Goal: Find specific page/section: Find specific page/section

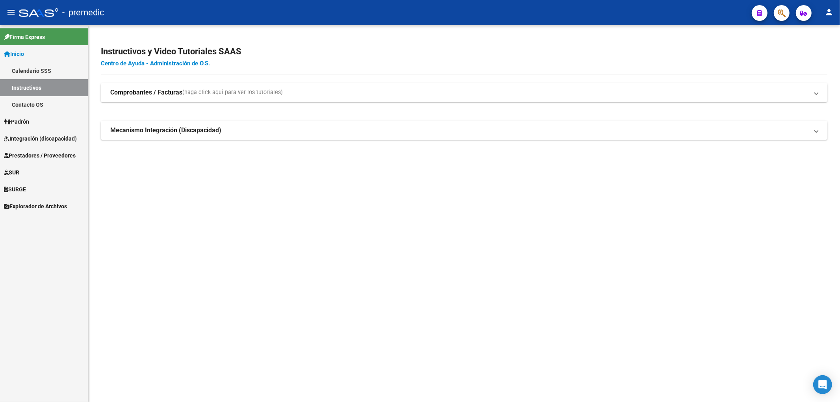
click at [29, 50] on link "Inicio" at bounding box center [44, 53] width 88 height 17
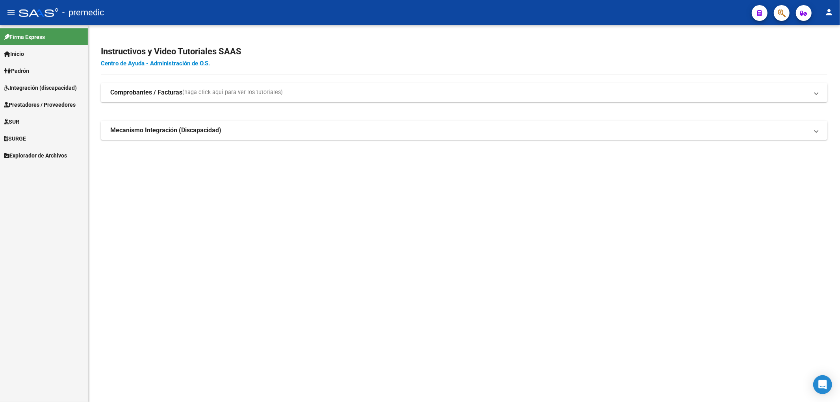
click at [31, 80] on link "Integración (discapacidad)" at bounding box center [44, 87] width 88 height 17
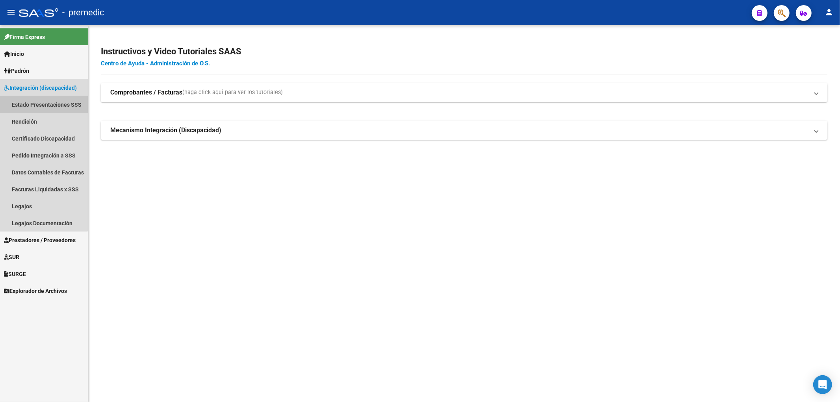
click at [30, 100] on link "Estado Presentaciones SSS" at bounding box center [44, 104] width 88 height 17
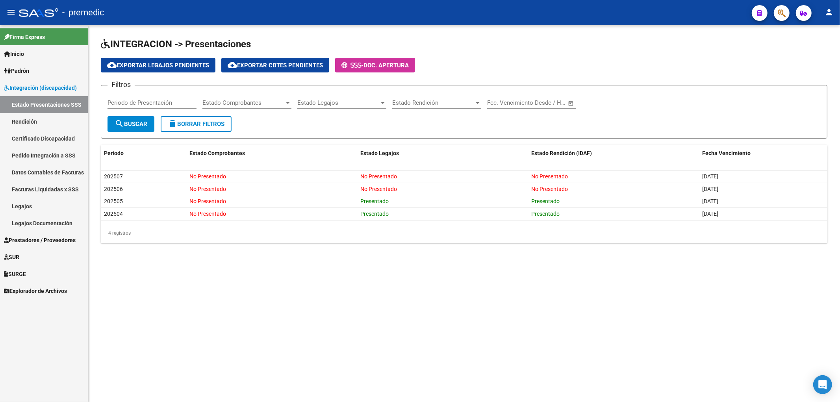
click at [29, 72] on span "Padrón" at bounding box center [16, 71] width 25 height 9
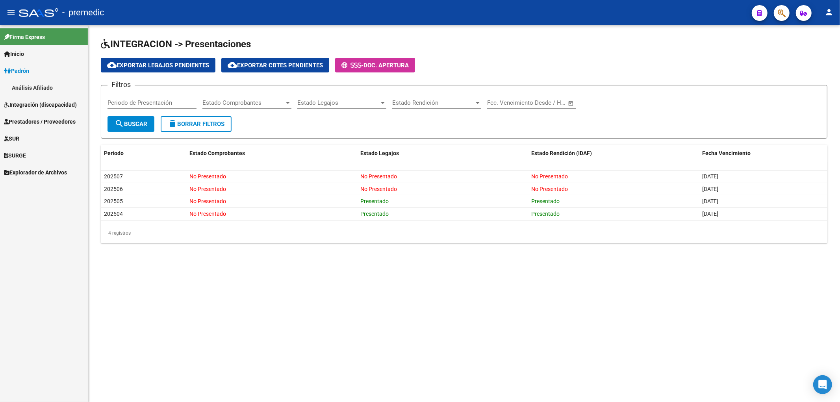
click at [29, 89] on link "Análisis Afiliado" at bounding box center [44, 87] width 88 height 17
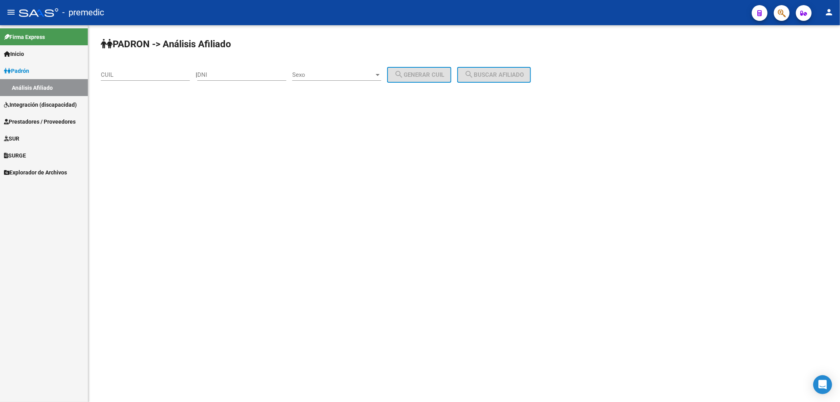
click at [37, 120] on span "Prestadores / Proveedores" at bounding box center [40, 121] width 72 height 9
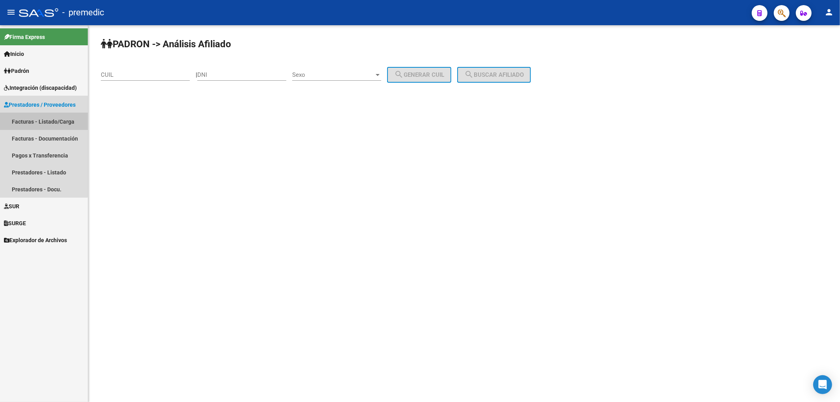
click at [35, 124] on link "Facturas - Listado/Carga" at bounding box center [44, 121] width 88 height 17
